Goal: Transaction & Acquisition: Purchase product/service

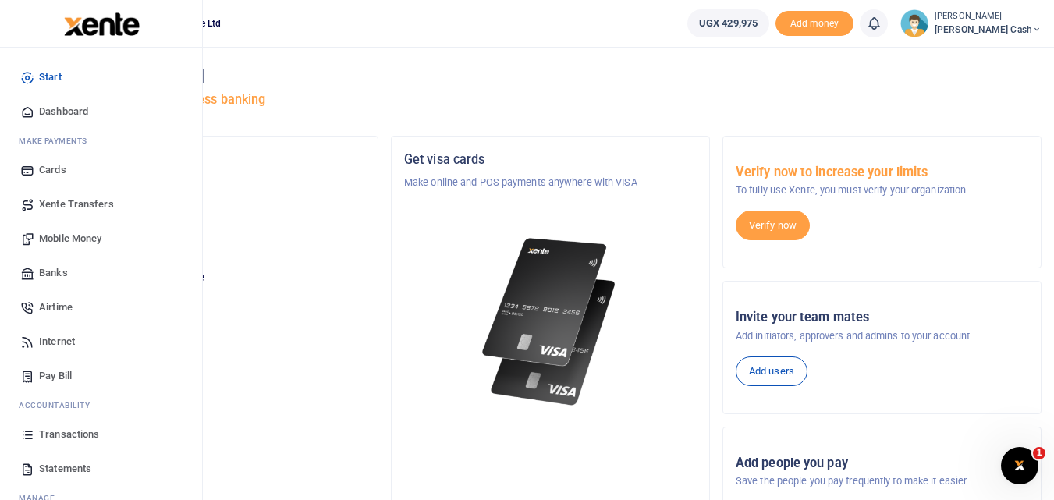
click at [60, 433] on span "Transactions" at bounding box center [69, 435] width 60 height 16
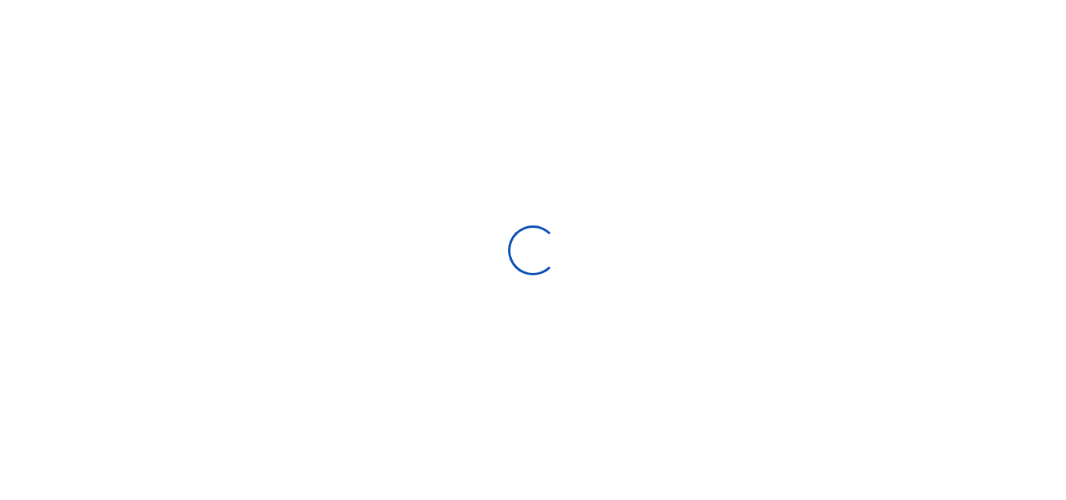
select select
type input "08/31/2025 - 09/29/2025"
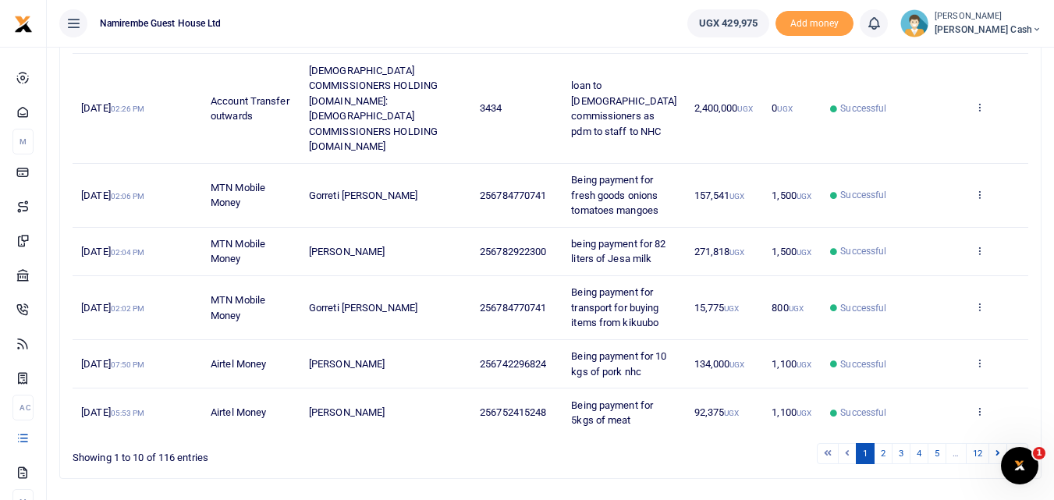
scroll to position [491, 0]
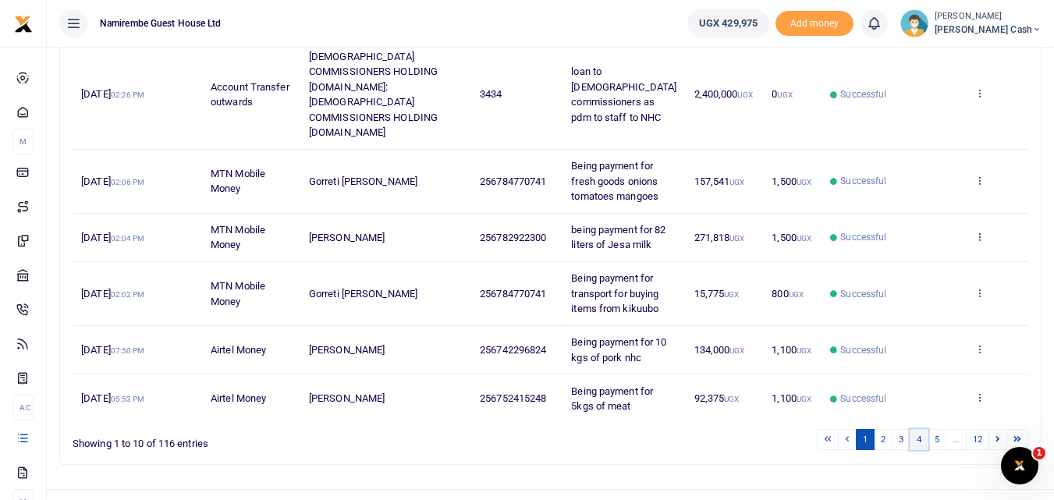
click at [918, 429] on link "4" at bounding box center [919, 439] width 19 height 21
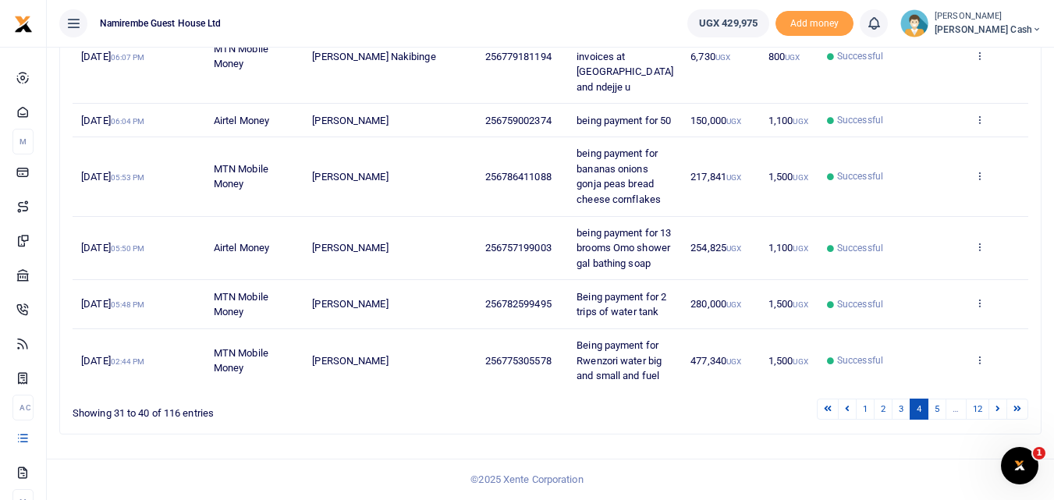
scroll to position [598, 0]
click at [864, 409] on link "1" at bounding box center [865, 409] width 19 height 21
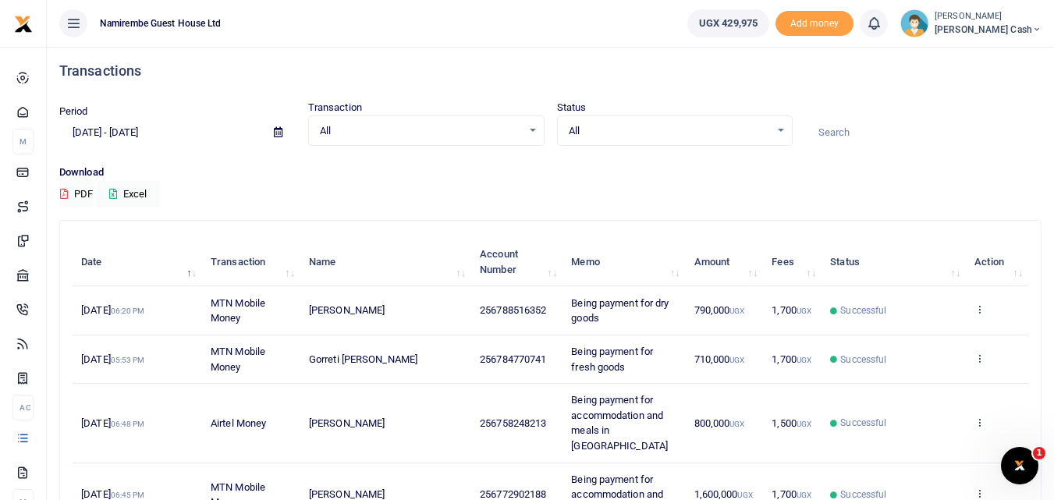
scroll to position [0, 0]
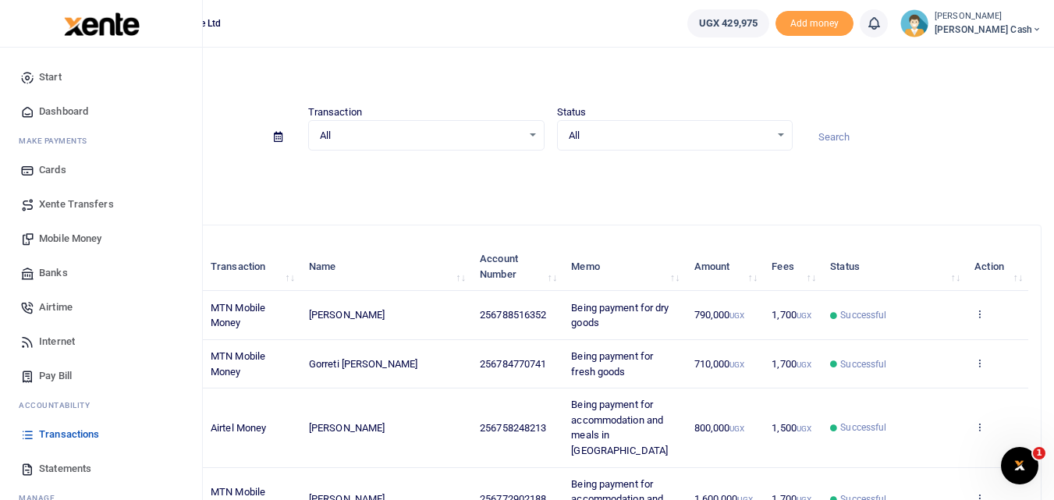
click at [73, 229] on link "Mobile Money" at bounding box center [100, 239] width 177 height 34
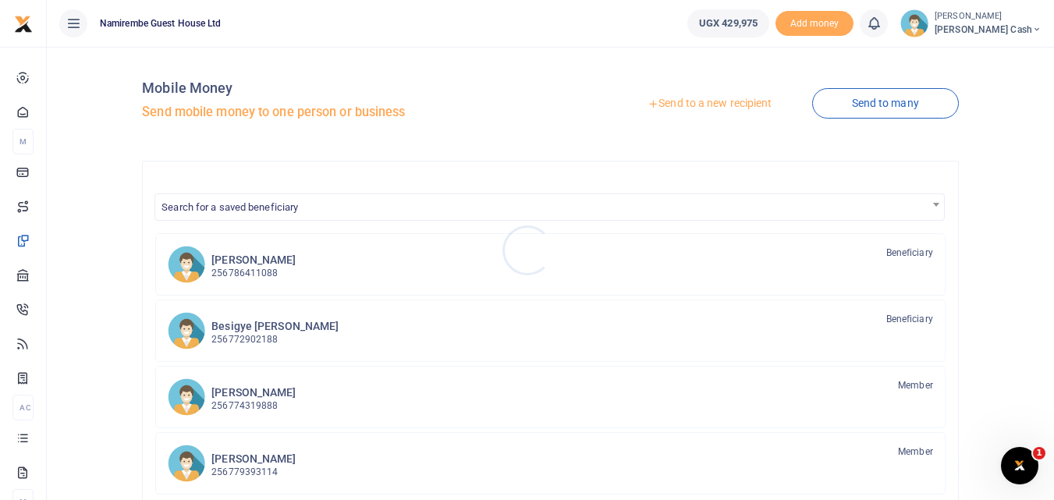
click at [709, 99] on div at bounding box center [527, 250] width 1054 height 500
click at [708, 103] on link "Send to a new recipient" at bounding box center [710, 104] width 204 height 28
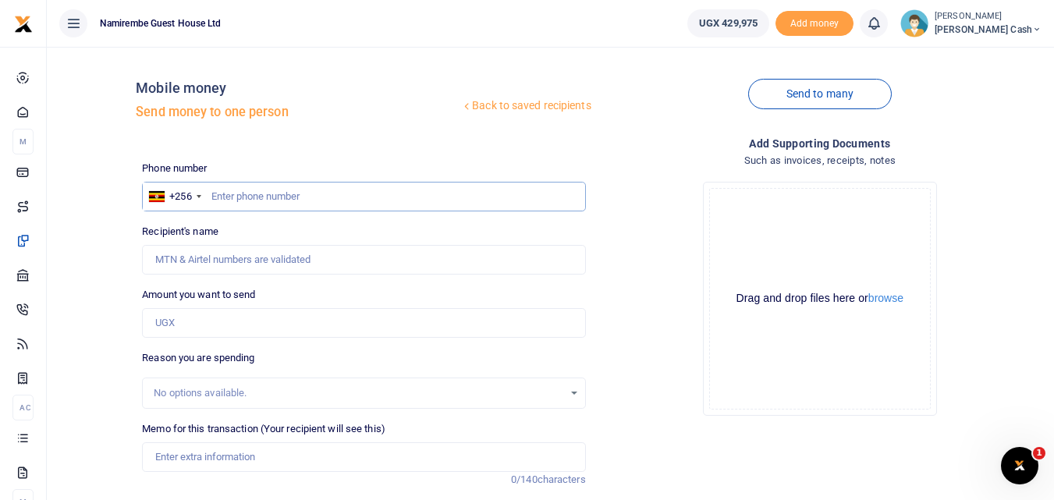
click at [226, 193] on input "text" at bounding box center [363, 197] width 443 height 30
click at [229, 199] on input "075438697" at bounding box center [363, 197] width 443 height 30
type input "0750438697"
type input "Muneza Amos"
type input "0750438697"
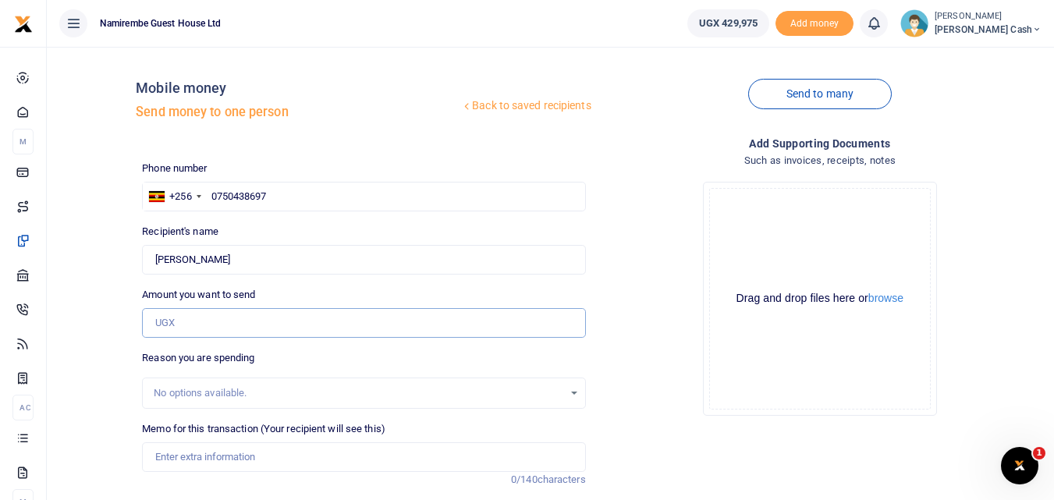
click at [175, 317] on input "Amount you want to send" at bounding box center [363, 323] width 443 height 30
click at [169, 320] on input "Amount you want to send" at bounding box center [363, 323] width 443 height 30
type input "220,500"
click at [190, 456] on input "Memo for this transaction (Your recipient will see this)" at bounding box center [363, 457] width 443 height 30
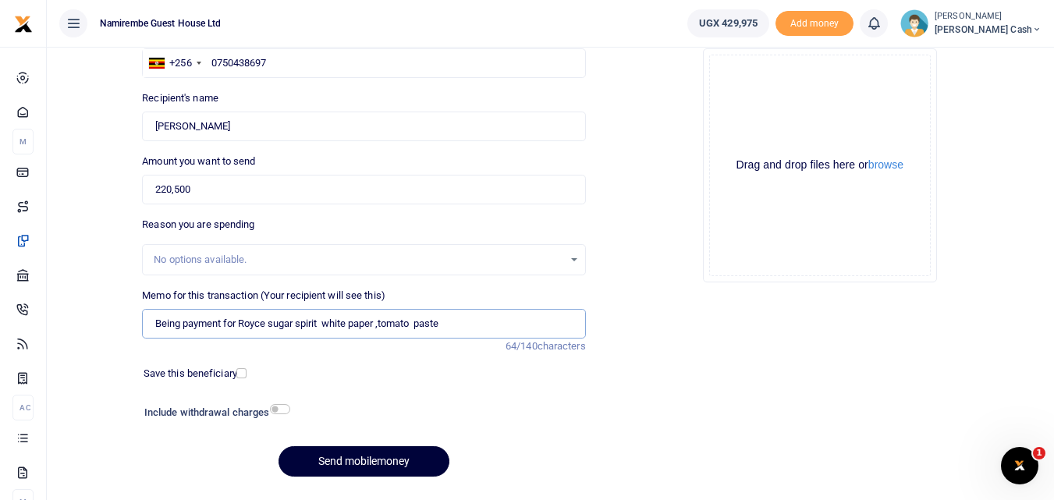
scroll to position [176, 0]
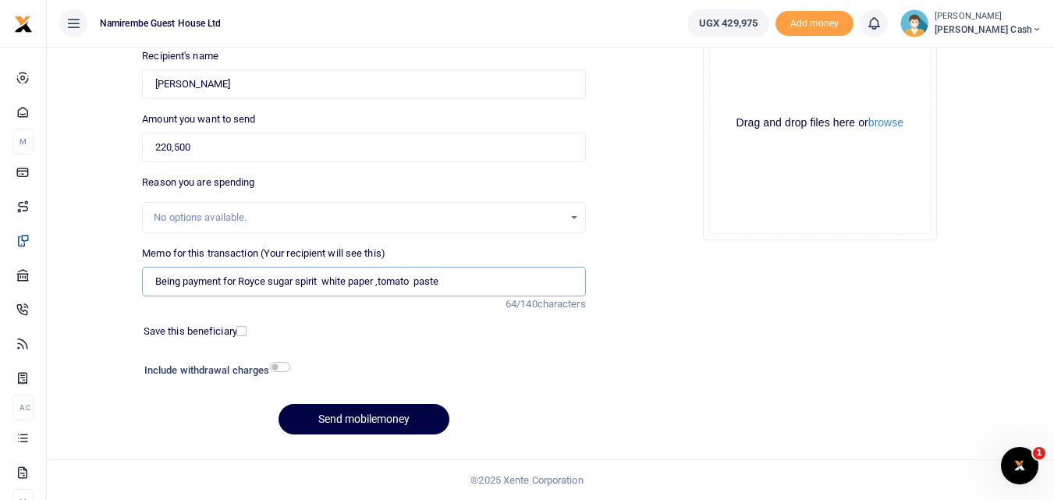
type input "Being payment for Royce sugar spirit white paper ,tomato paste"
click at [278, 365] on input "checkbox" at bounding box center [280, 367] width 20 height 10
checkbox input "true"
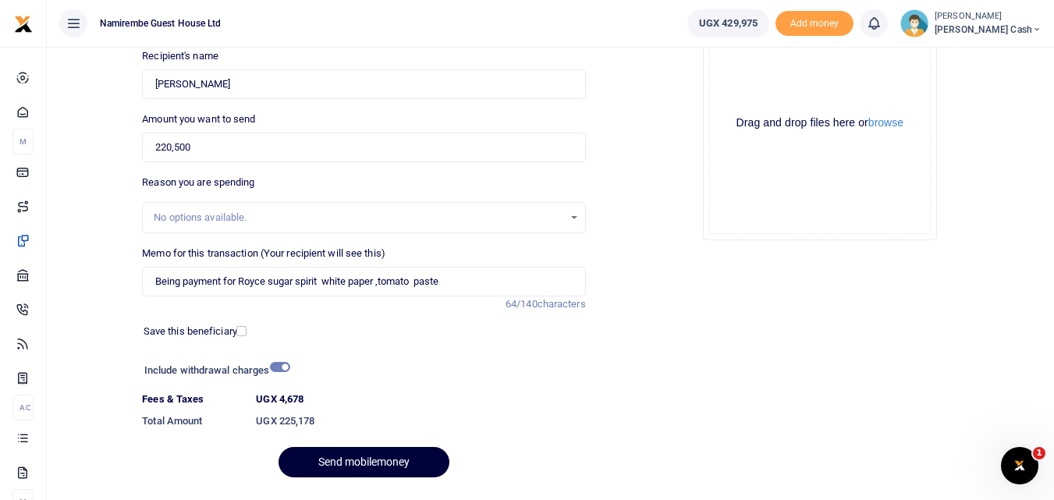
click at [364, 463] on button "Send mobilemoney" at bounding box center [363, 462] width 171 height 30
click at [380, 278] on input "Being payment for Royce sugar spirit white paper ,tomato paste" at bounding box center [363, 282] width 443 height 30
click at [331, 282] on input "Being payment for Royce sugar spirit ,tomato paste" at bounding box center [363, 282] width 443 height 30
click at [327, 278] on input "Being payment for Royce sugar spirit ,tomato paste" at bounding box center [363, 282] width 443 height 30
click at [392, 280] on input "Being payment for Royce sugar spirit tomato paste" at bounding box center [363, 282] width 443 height 30
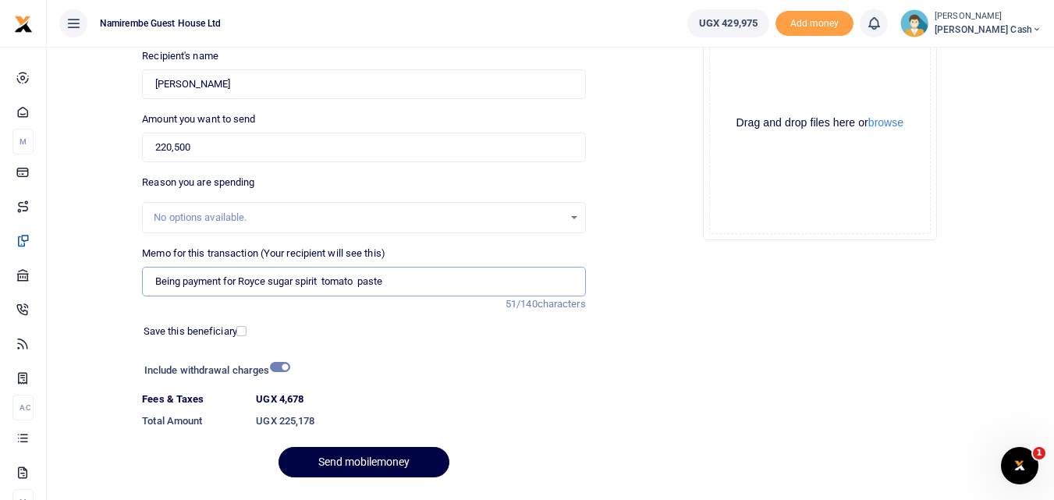
click at [395, 282] on input "Being payment for Royce sugar spirit tomato paste" at bounding box center [363, 282] width 443 height 30
type input "Being payment for Royce sugar spirit tomato paste"
click at [373, 459] on button "Send mobilemoney" at bounding box center [363, 462] width 171 height 30
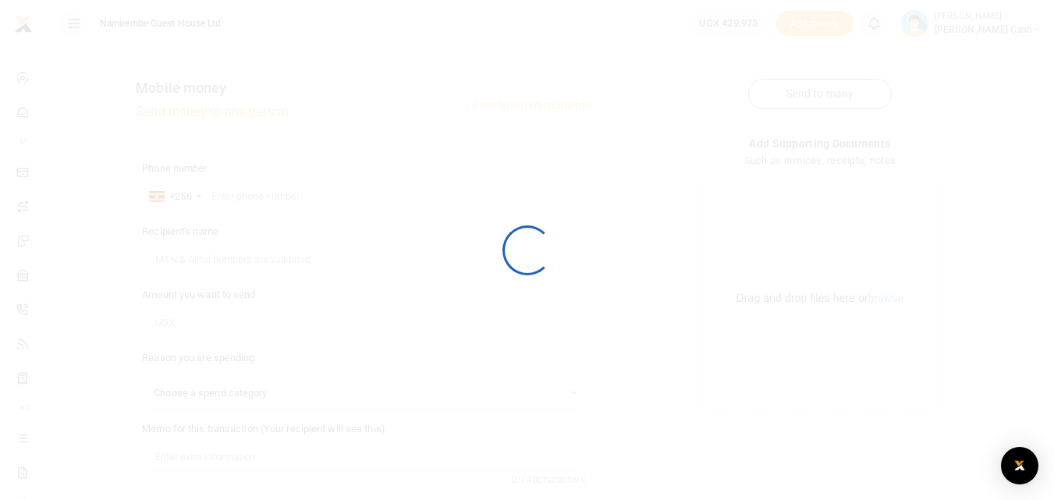
scroll to position [176, 0]
select select
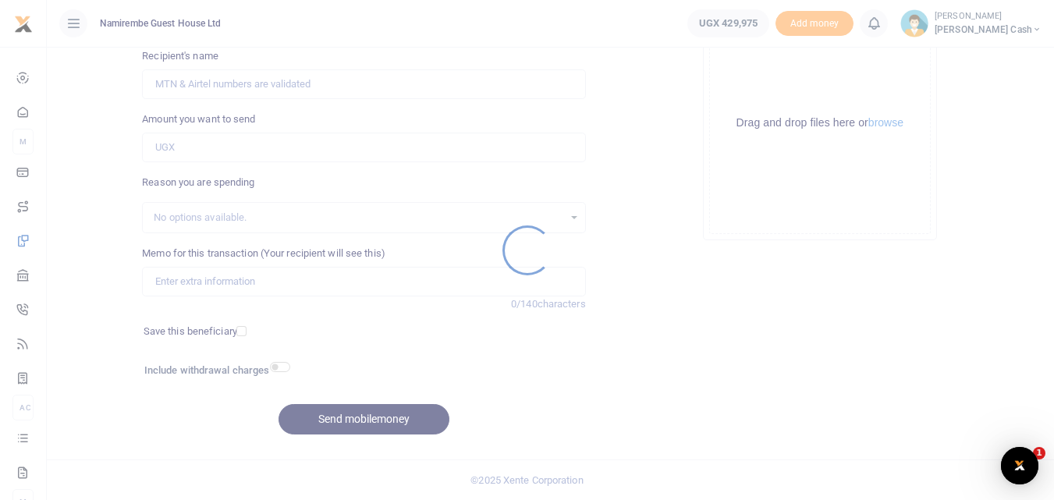
scroll to position [0, 0]
